Goal: Task Accomplishment & Management: Use online tool/utility

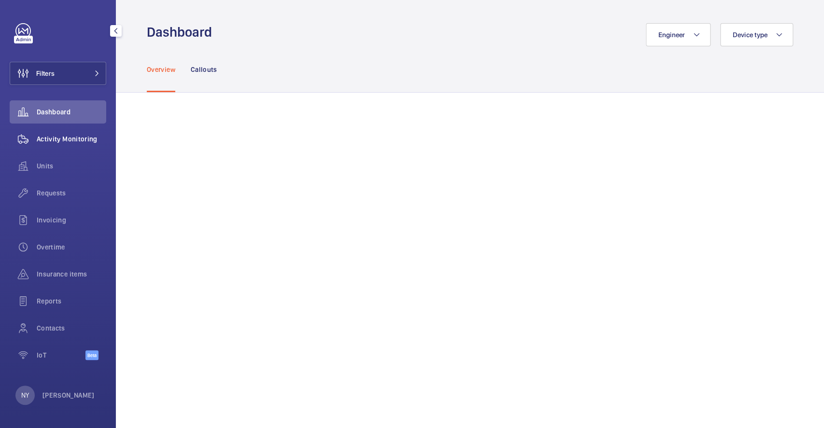
click at [83, 140] on span "Activity Monitoring" at bounding box center [71, 139] width 69 height 10
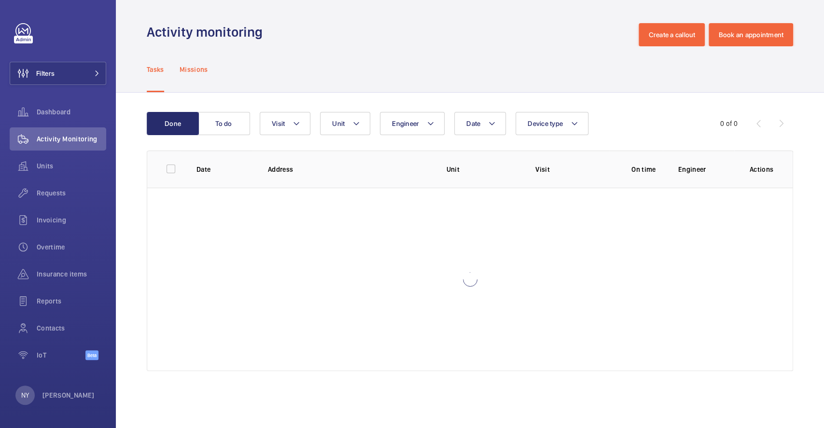
click at [195, 71] on p "Missions" at bounding box center [194, 70] width 28 height 10
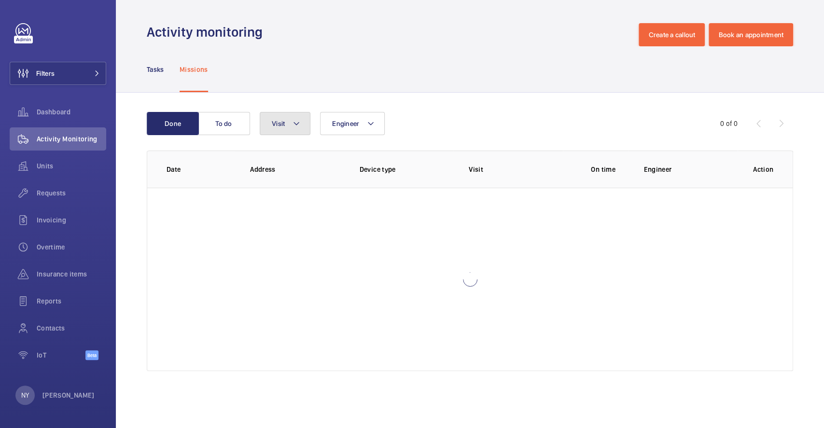
click at [277, 116] on button "Visit" at bounding box center [285, 123] width 51 height 23
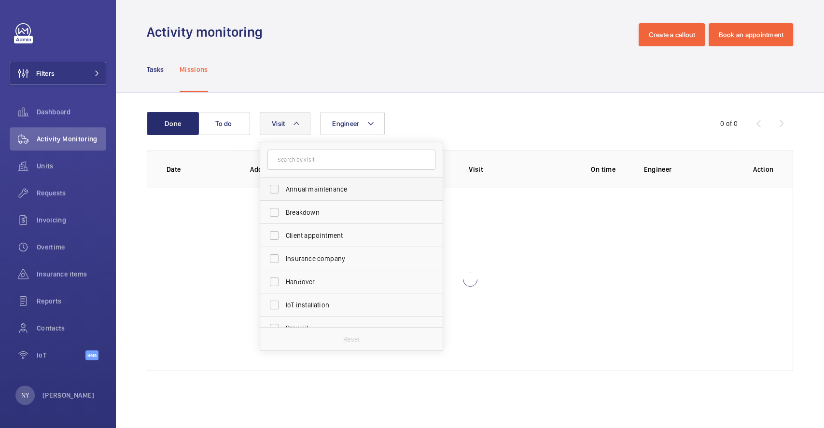
click at [319, 189] on span "Annual maintenance" at bounding box center [352, 189] width 133 height 10
click at [284, 189] on input "Annual maintenance" at bounding box center [273, 189] width 19 height 19
checkbox input "true"
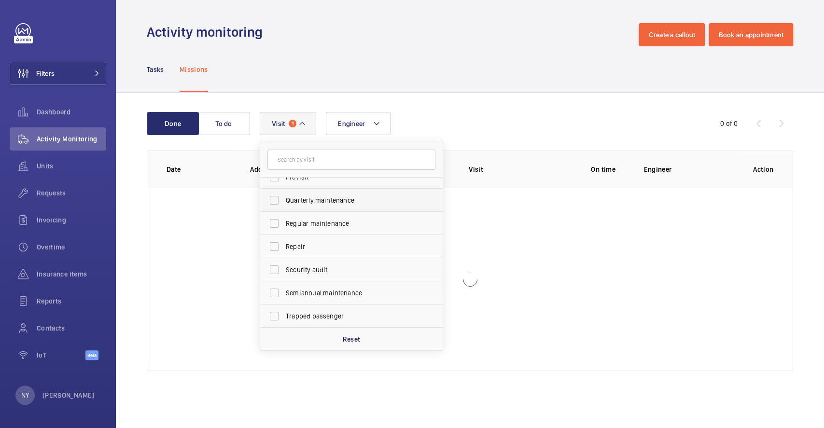
click at [341, 204] on span "Quarterly maintenance" at bounding box center [352, 200] width 133 height 10
click at [284, 204] on input "Quarterly maintenance" at bounding box center [273, 200] width 19 height 19
checkbox input "true"
click at [341, 219] on span "Regular maintenance" at bounding box center [352, 224] width 133 height 10
click at [284, 219] on input "Regular maintenance" at bounding box center [273, 223] width 19 height 19
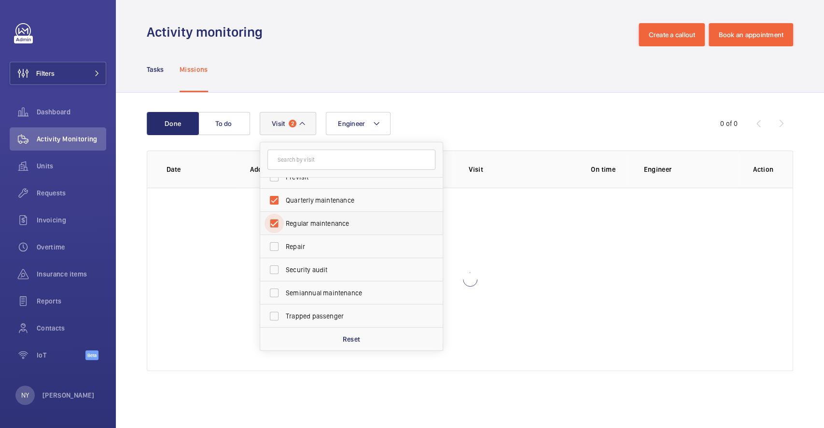
checkbox input "true"
click at [346, 299] on label "Semiannual maintenance" at bounding box center [344, 292] width 168 height 23
click at [284, 299] on input "Semiannual maintenance" at bounding box center [273, 292] width 19 height 19
checkbox input "true"
click at [307, 67] on div "Tasks Missions" at bounding box center [470, 69] width 646 height 46
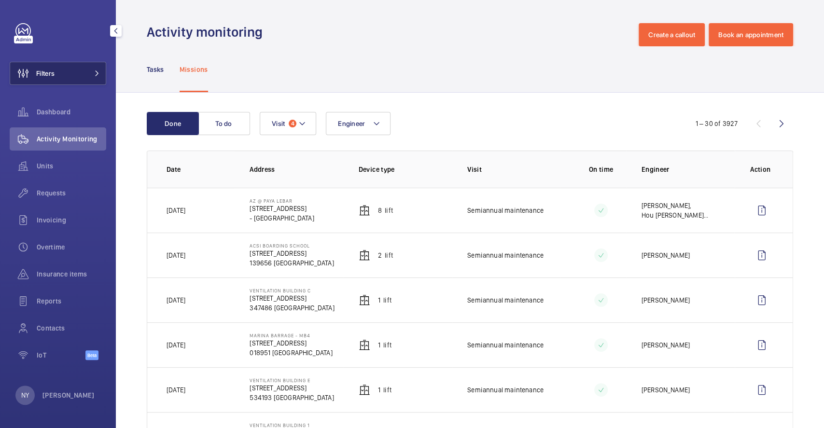
click at [61, 68] on button "Filters" at bounding box center [58, 73] width 97 height 23
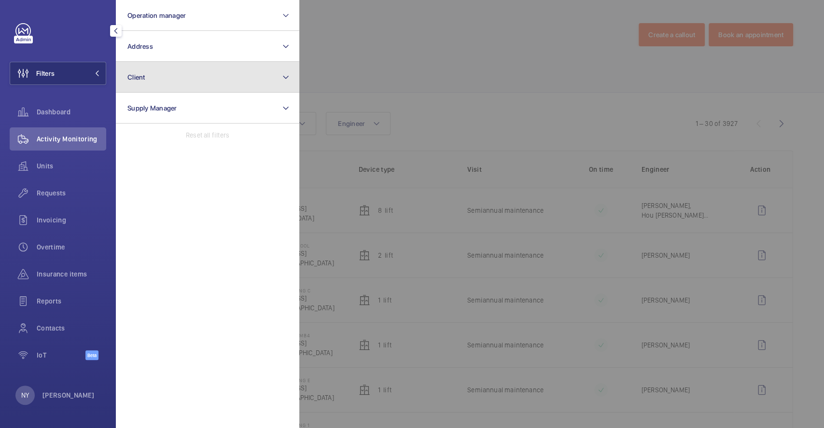
click at [159, 87] on button "Client" at bounding box center [207, 77] width 183 height 31
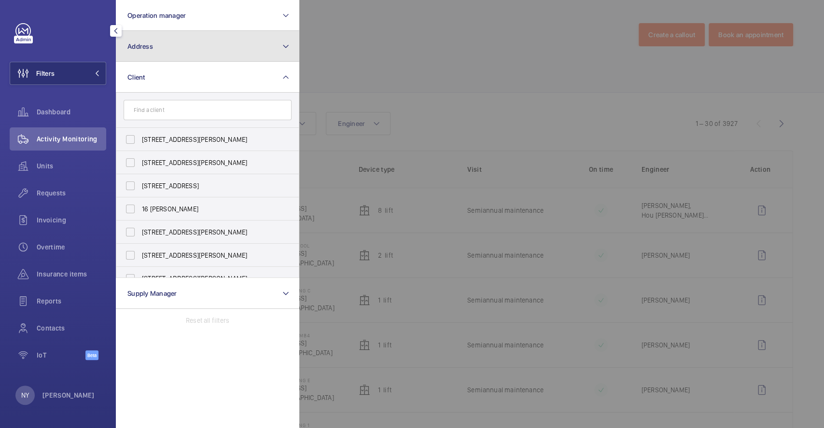
click at [166, 53] on button "Address" at bounding box center [207, 46] width 183 height 31
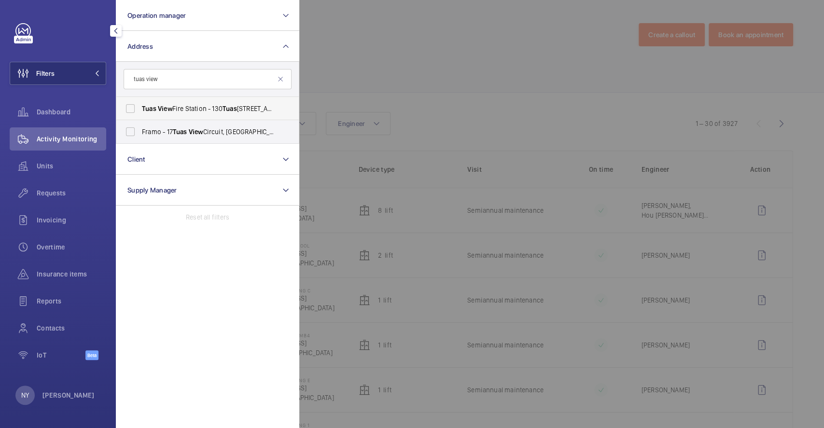
type input "tuas view"
click at [198, 111] on span "[GEOGRAPHIC_DATA] - [STREET_ADDRESS]" at bounding box center [208, 109] width 133 height 10
click at [140, 111] on input "[GEOGRAPHIC_DATA] - [STREET_ADDRESS]" at bounding box center [130, 108] width 19 height 19
checkbox input "true"
click at [413, 56] on div at bounding box center [711, 214] width 824 height 428
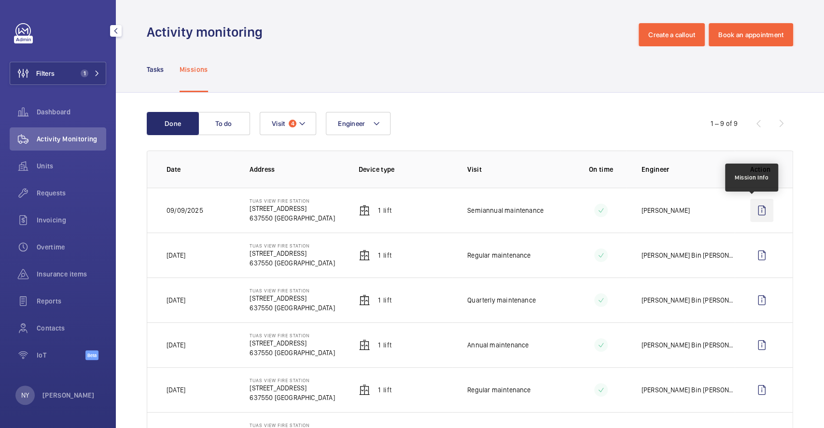
click at [760, 210] on wm-front-icon-button at bounding box center [761, 210] width 23 height 23
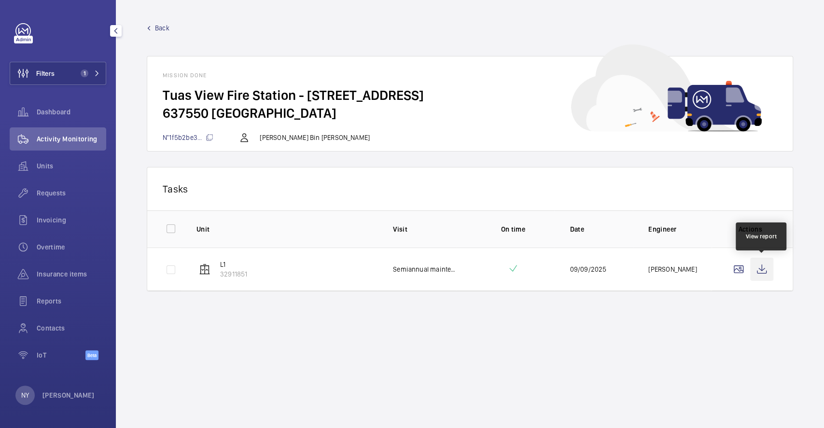
click at [760, 275] on wm-front-icon-button at bounding box center [761, 269] width 23 height 23
click at [46, 390] on p "[PERSON_NAME]" at bounding box center [68, 395] width 52 height 10
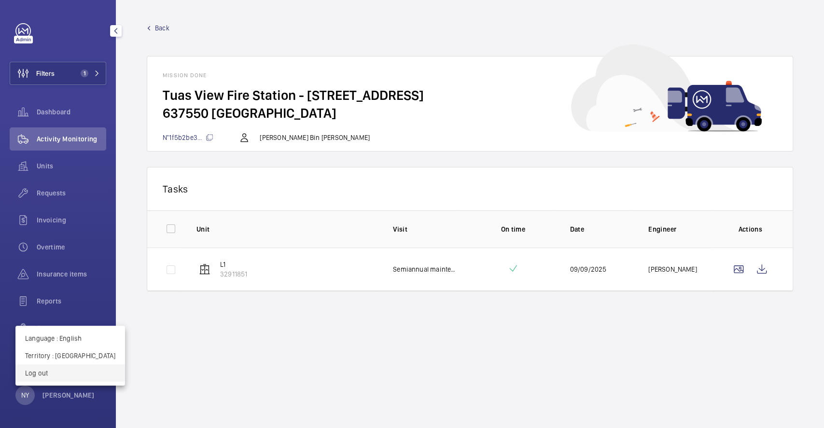
click at [57, 377] on p "Log out" at bounding box center [70, 373] width 90 height 10
